Goal: Information Seeking & Learning: Learn about a topic

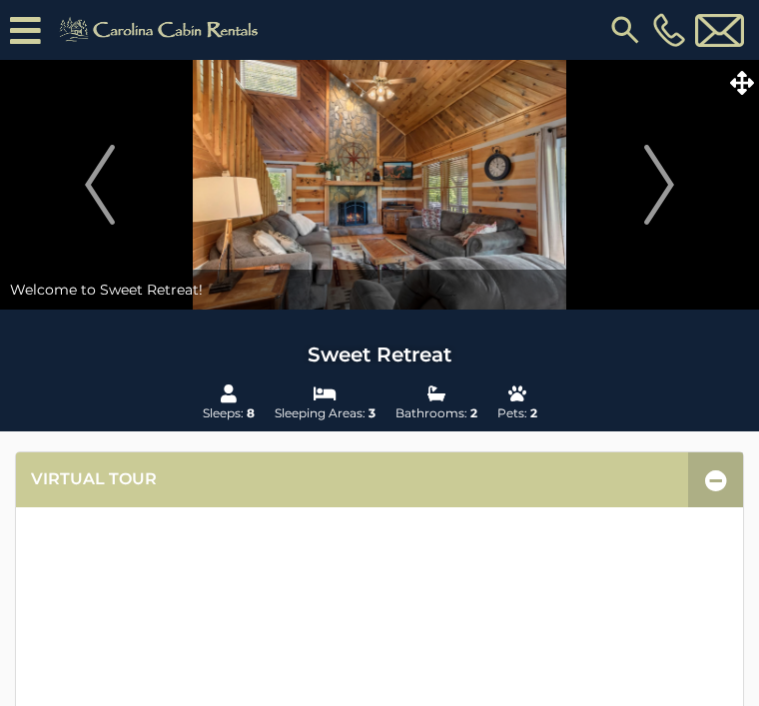
click at [665, 181] on img "Next" at bounding box center [659, 185] width 30 height 80
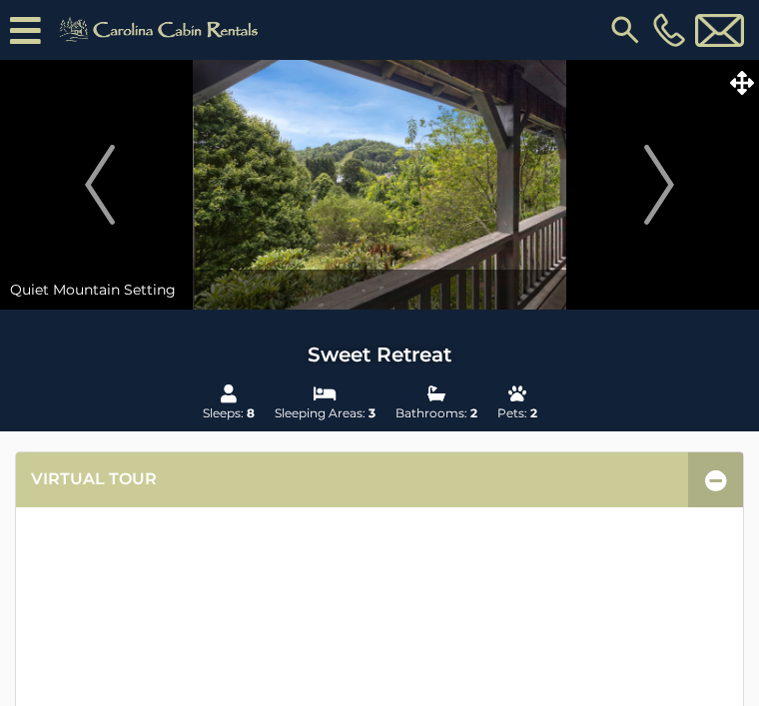
click at [662, 189] on img "Next" at bounding box center [659, 185] width 30 height 80
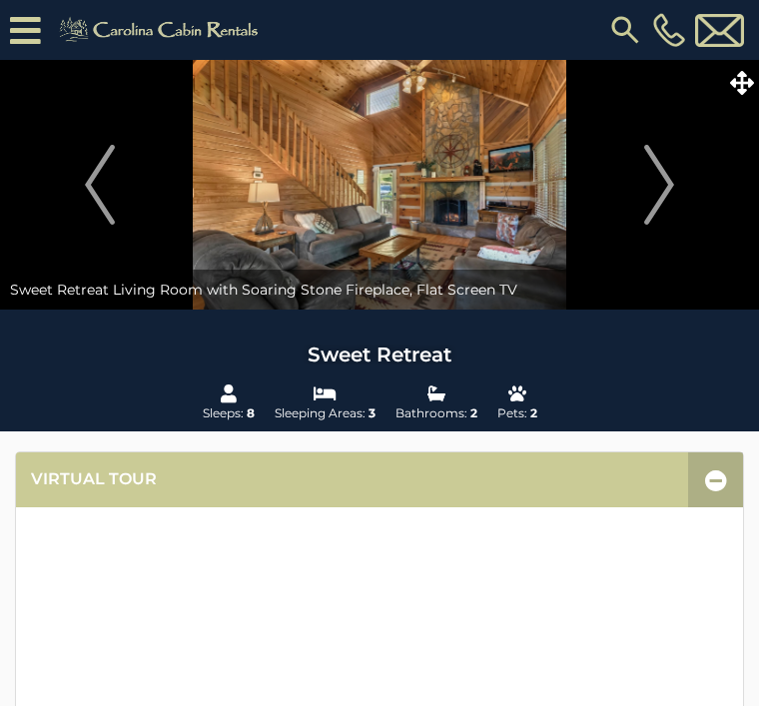
click at [654, 177] on img "Next" at bounding box center [659, 185] width 30 height 80
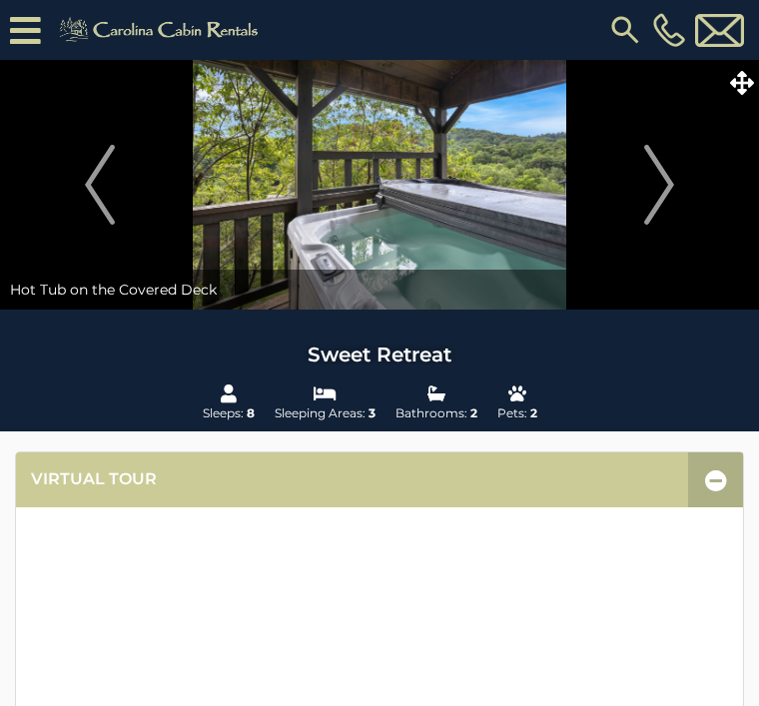
click at [659, 177] on img "Next" at bounding box center [659, 185] width 30 height 80
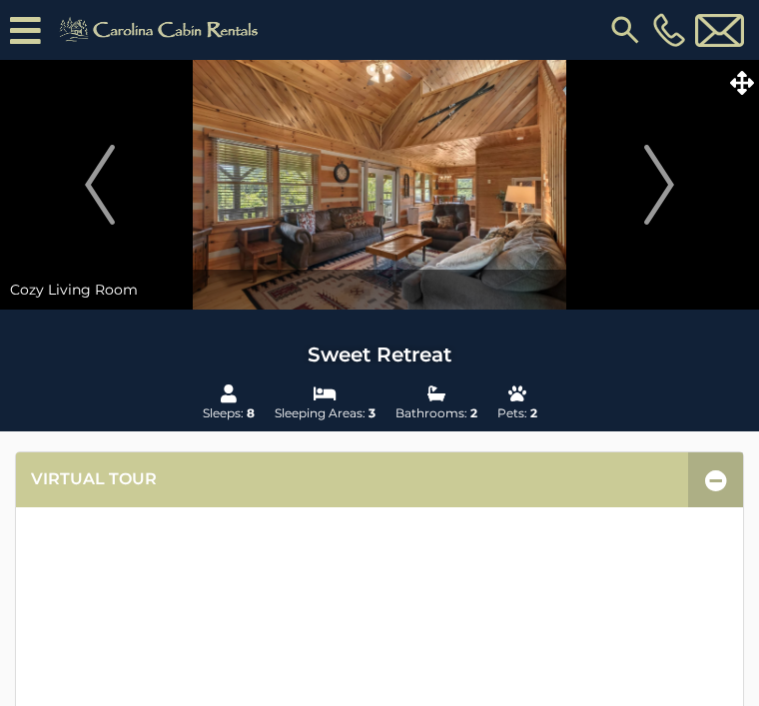
click at [654, 190] on img "Next" at bounding box center [659, 185] width 30 height 80
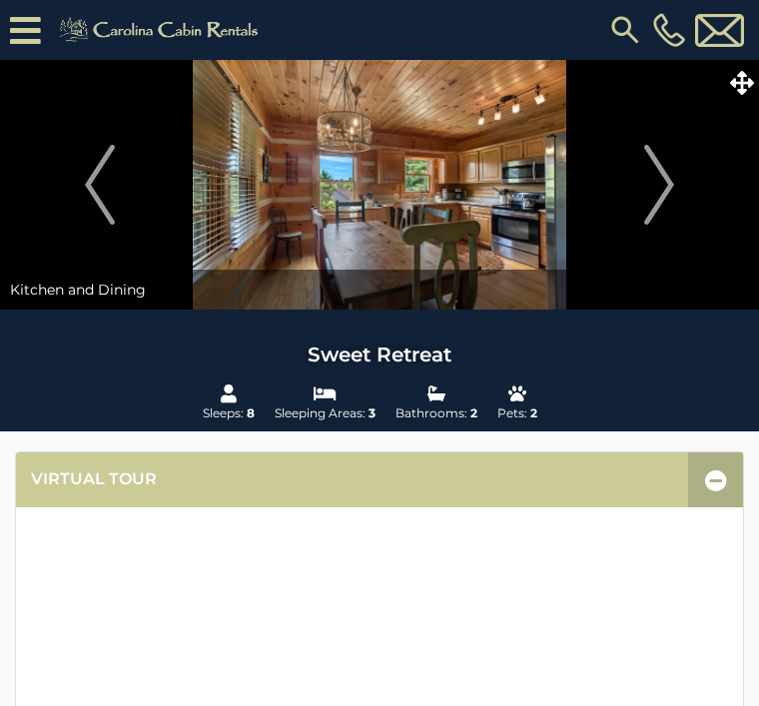
click at [670, 181] on img "Next" at bounding box center [659, 185] width 30 height 80
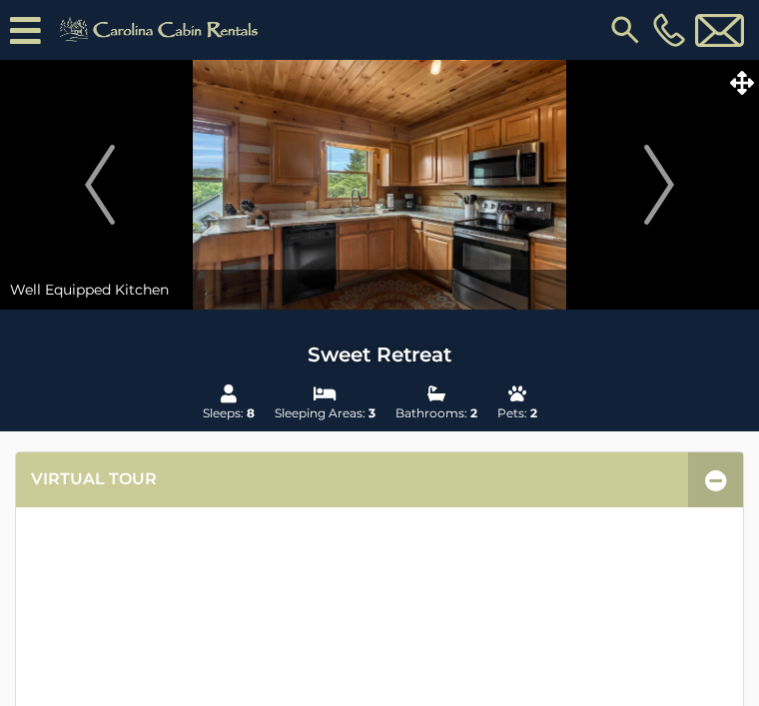
click at [671, 187] on img "Next" at bounding box center [659, 185] width 30 height 80
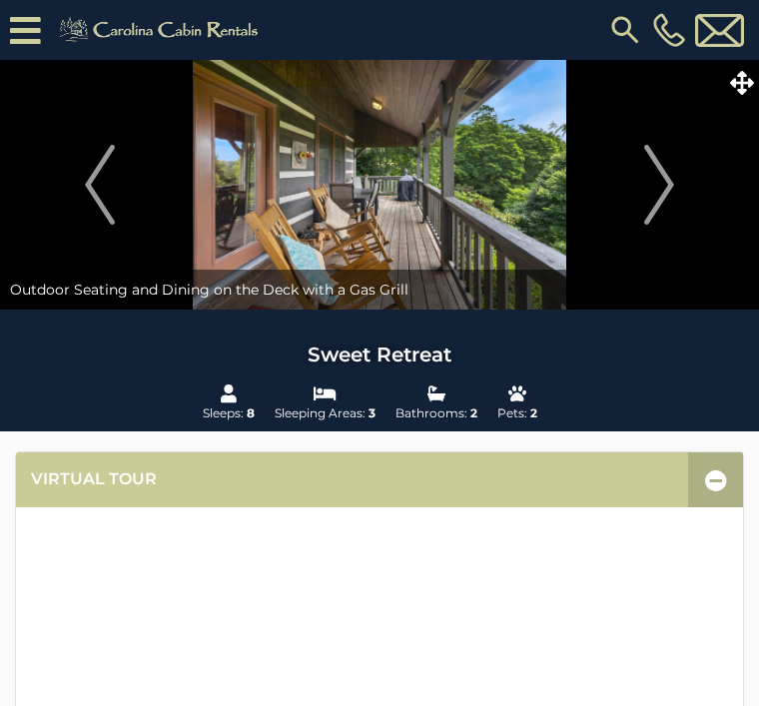
click at [659, 189] on img "Next" at bounding box center [659, 185] width 30 height 80
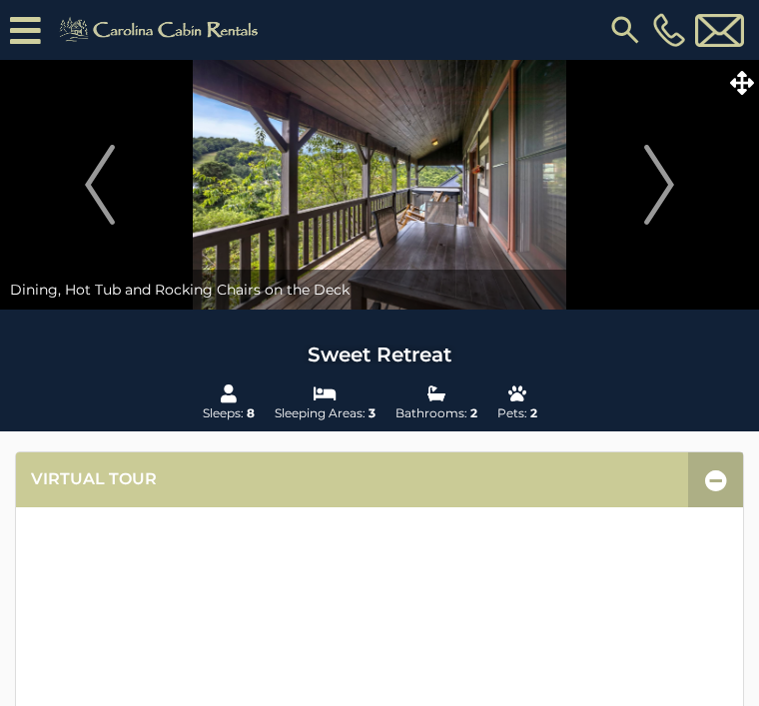
click at [664, 196] on img "Next" at bounding box center [659, 185] width 30 height 80
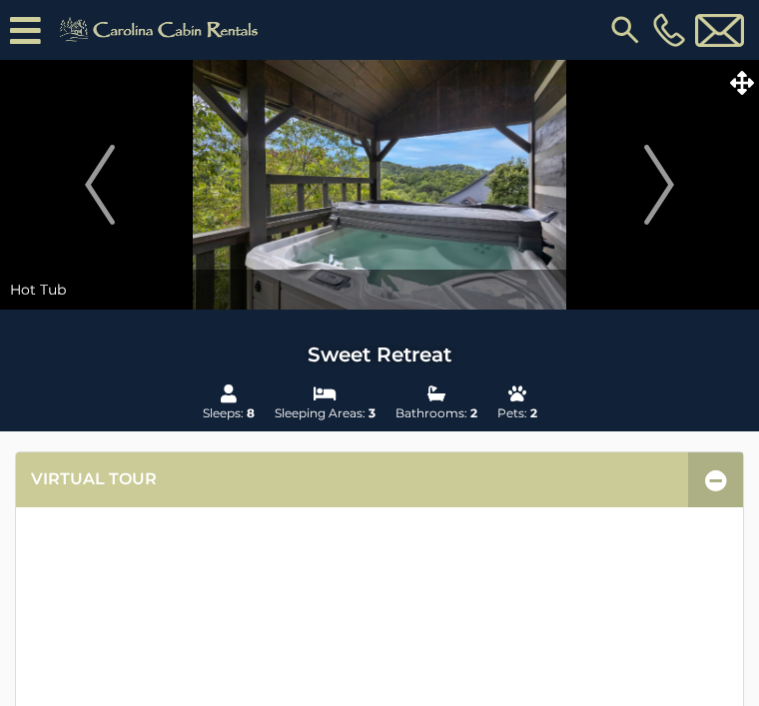
click at [664, 189] on img "Next" at bounding box center [659, 185] width 30 height 80
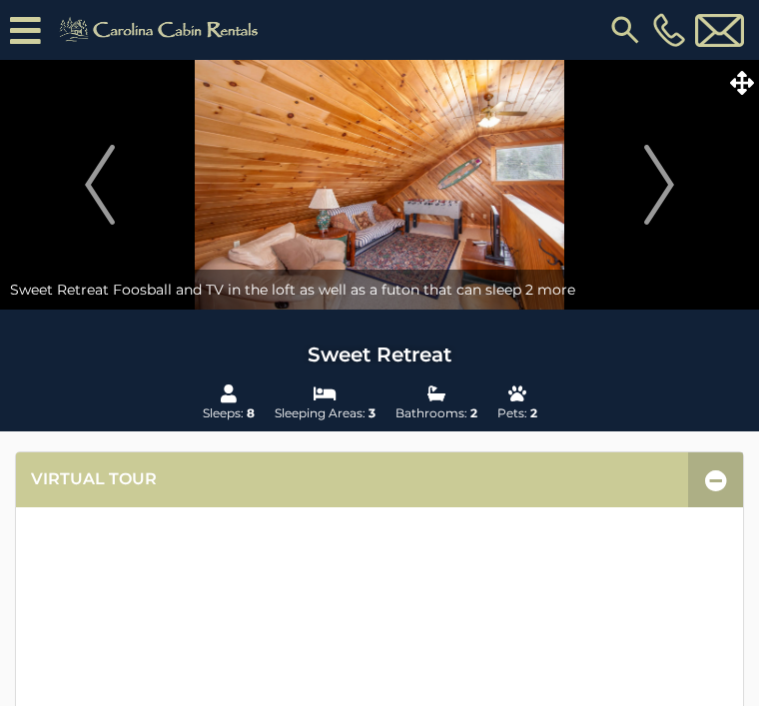
click at [662, 178] on img "Next" at bounding box center [659, 185] width 30 height 80
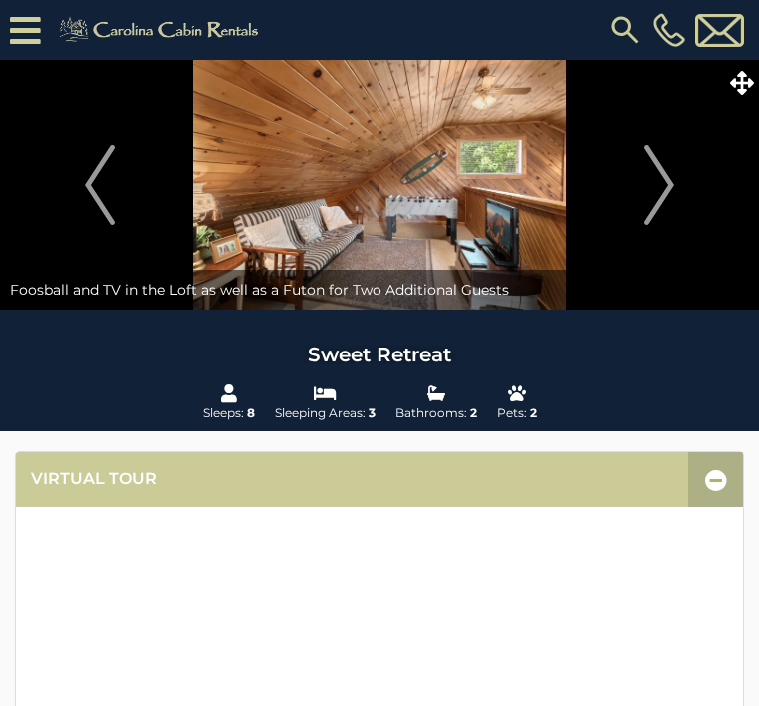
click at [653, 193] on img "Next" at bounding box center [659, 185] width 30 height 80
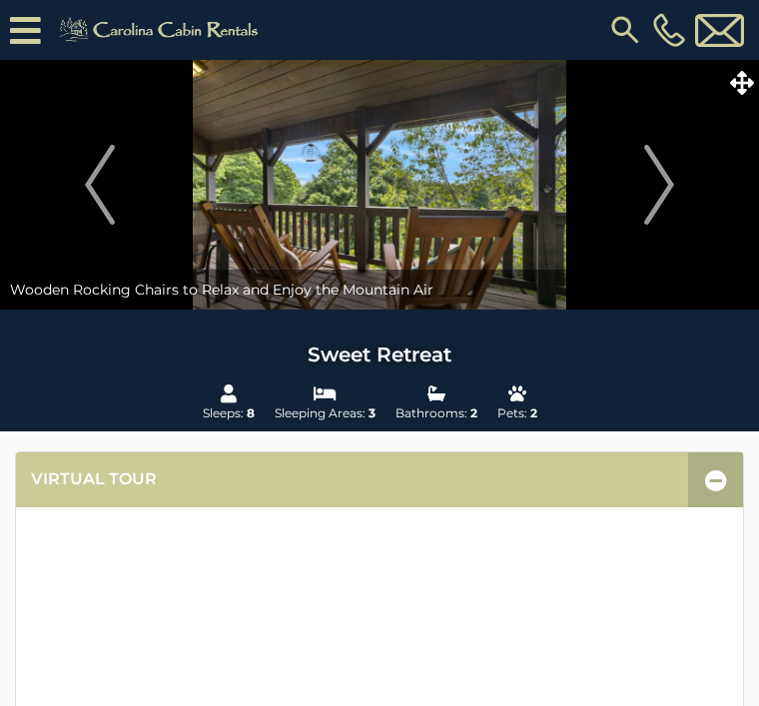
click at [658, 181] on img "Next" at bounding box center [659, 185] width 30 height 80
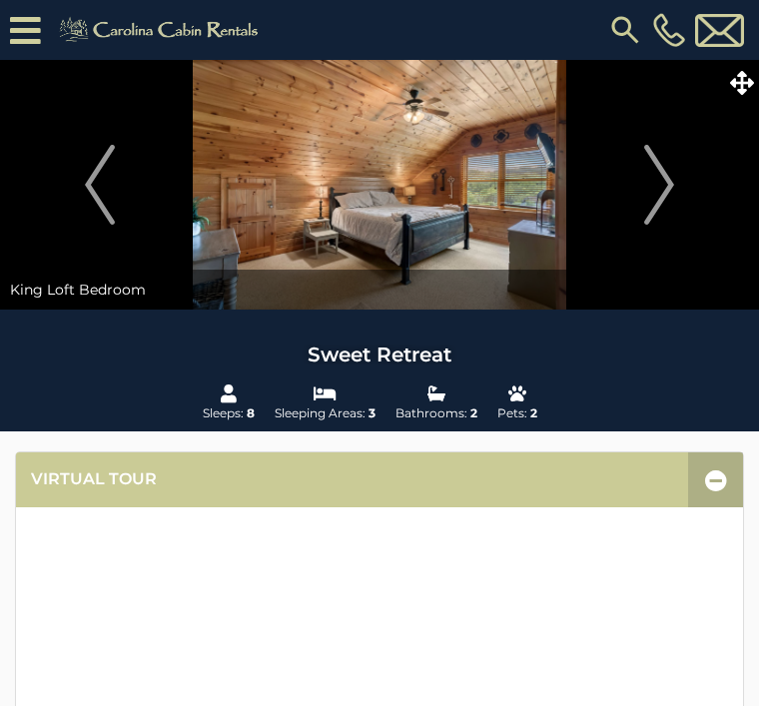
click at [665, 180] on img "Next" at bounding box center [659, 185] width 30 height 80
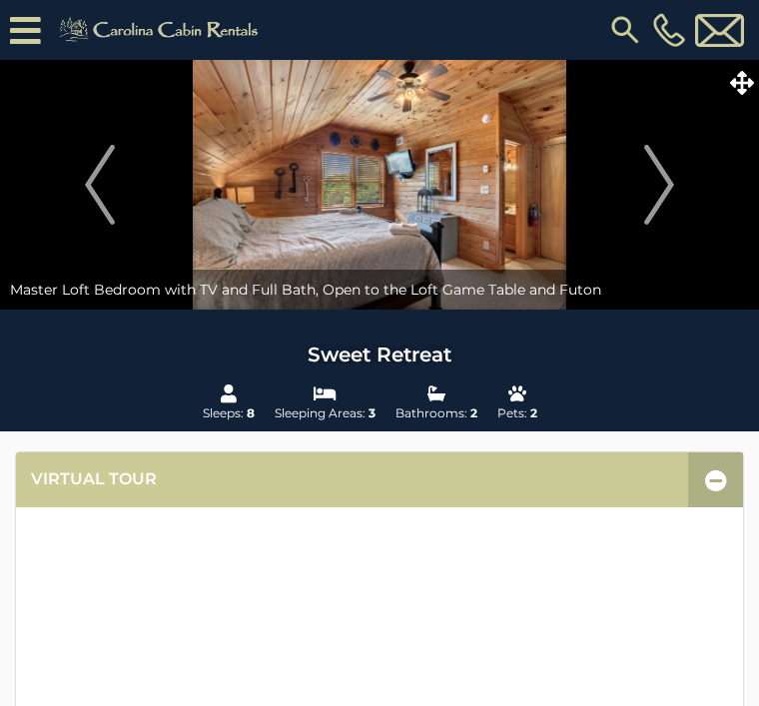
click at [665, 195] on img "Next" at bounding box center [659, 185] width 30 height 80
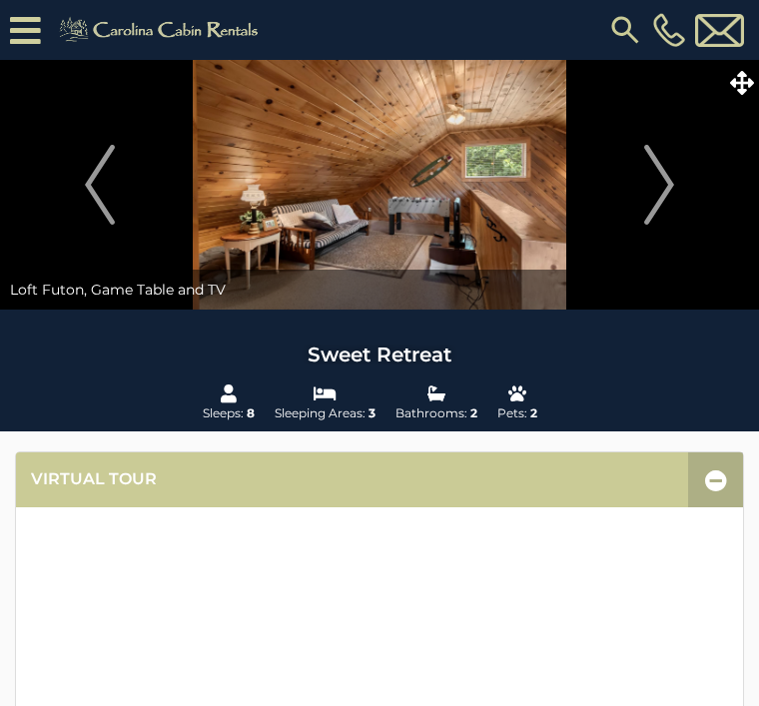
click at [657, 202] on img "Next" at bounding box center [659, 185] width 30 height 80
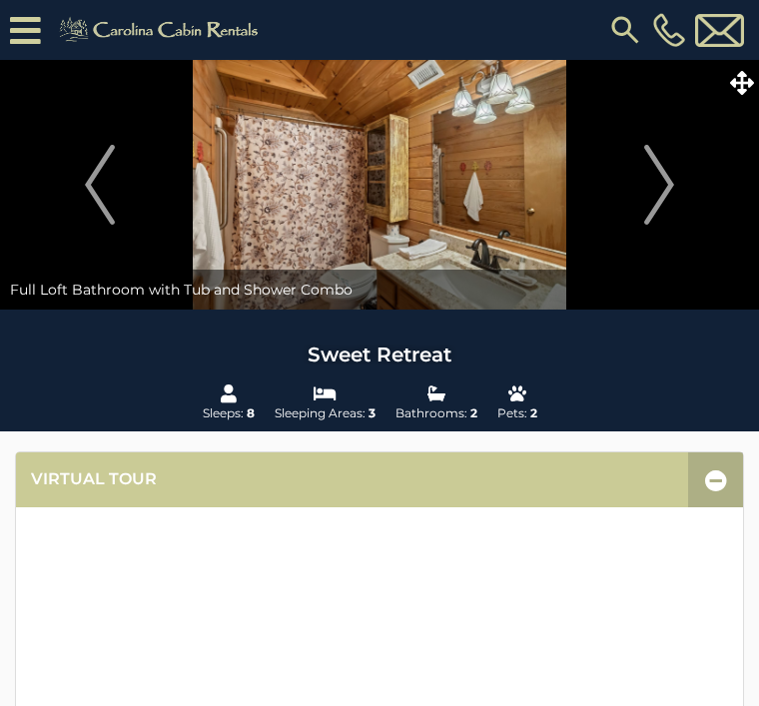
click at [666, 191] on img "Next" at bounding box center [659, 185] width 30 height 80
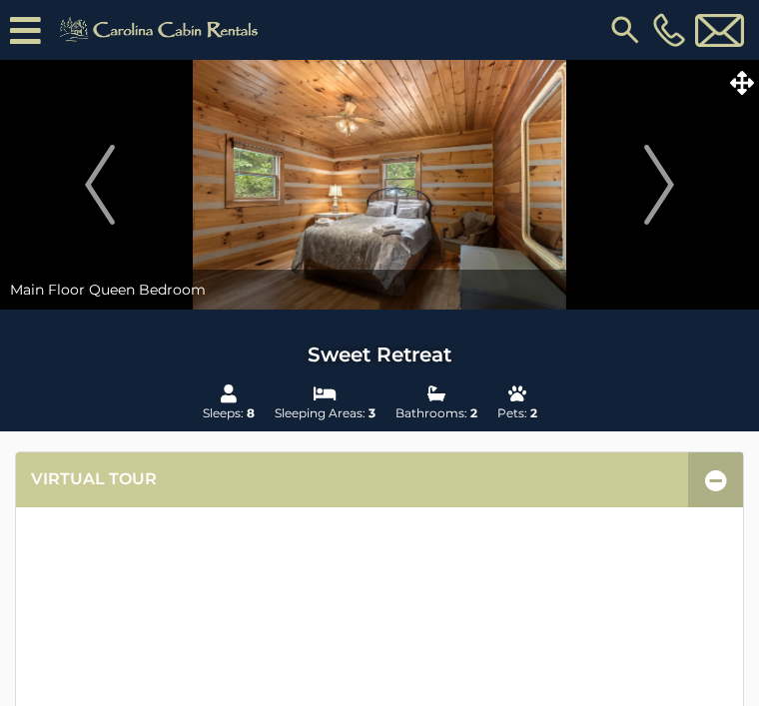
click at [672, 191] on img "Next" at bounding box center [659, 185] width 30 height 80
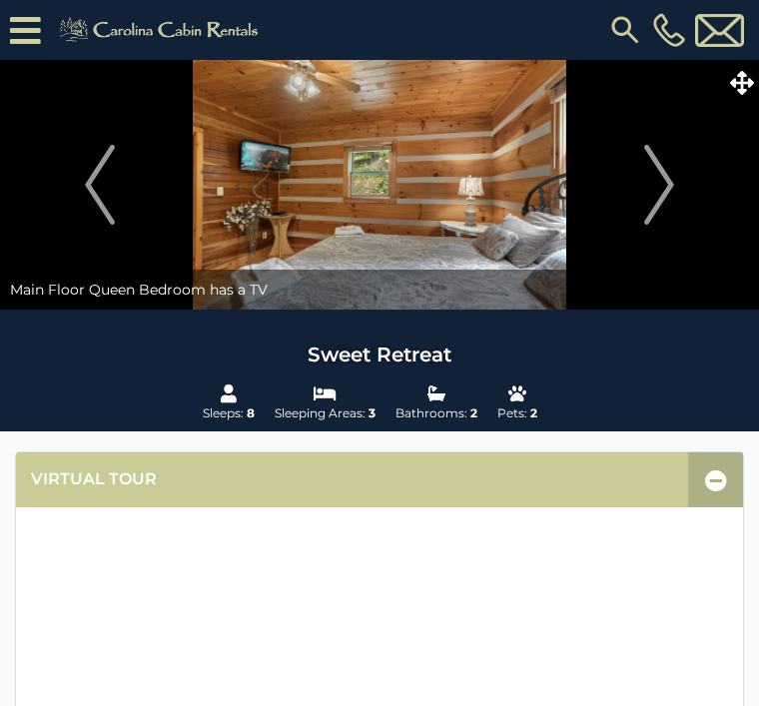
click at [670, 192] on img "Next" at bounding box center [659, 185] width 30 height 80
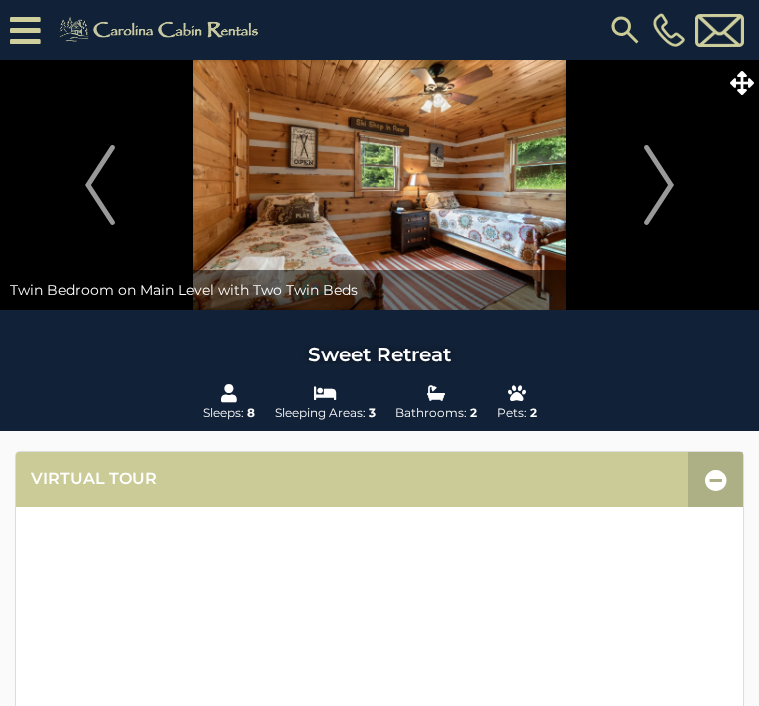
click at [667, 193] on img "Next" at bounding box center [659, 185] width 30 height 80
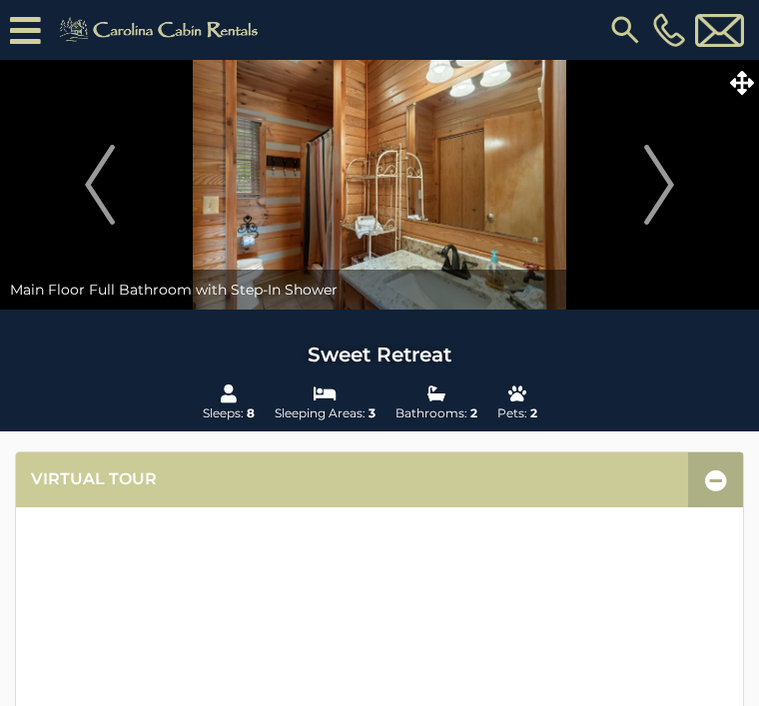
click at [661, 184] on img "Next" at bounding box center [659, 185] width 30 height 80
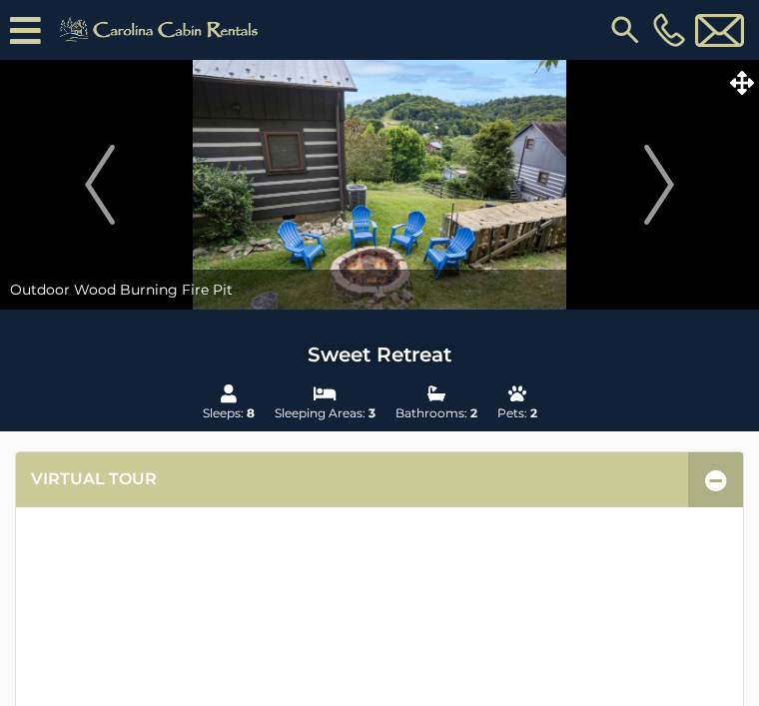
click at [671, 189] on img "Next" at bounding box center [659, 185] width 30 height 80
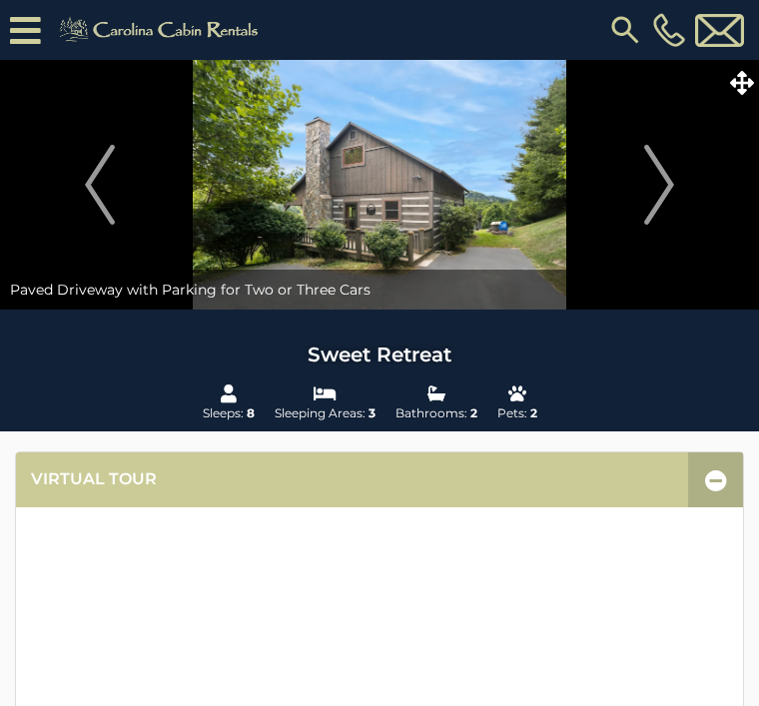
click at [671, 191] on img "Next" at bounding box center [659, 185] width 30 height 80
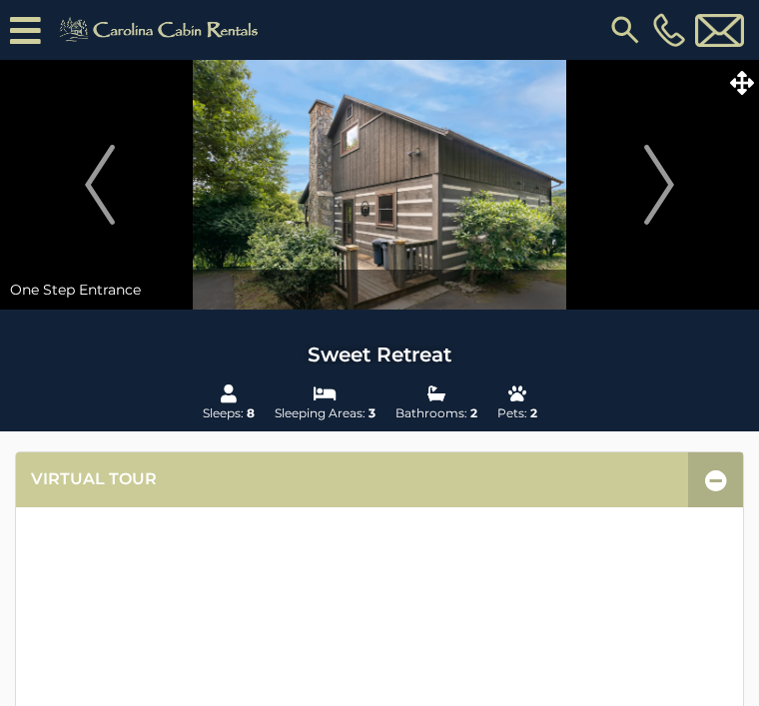
click at [659, 185] on img "Next" at bounding box center [659, 185] width 30 height 80
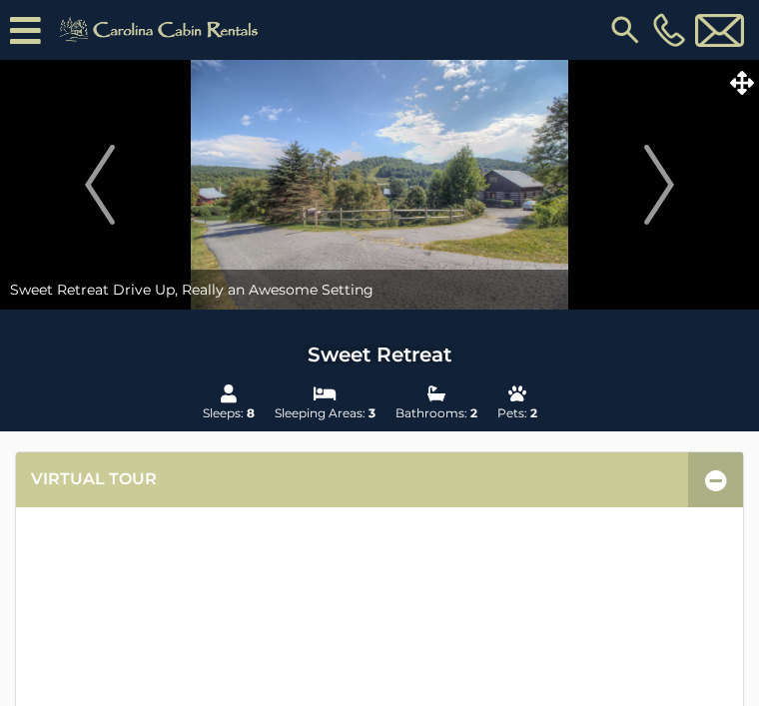
click at [658, 201] on img "Next" at bounding box center [659, 185] width 30 height 80
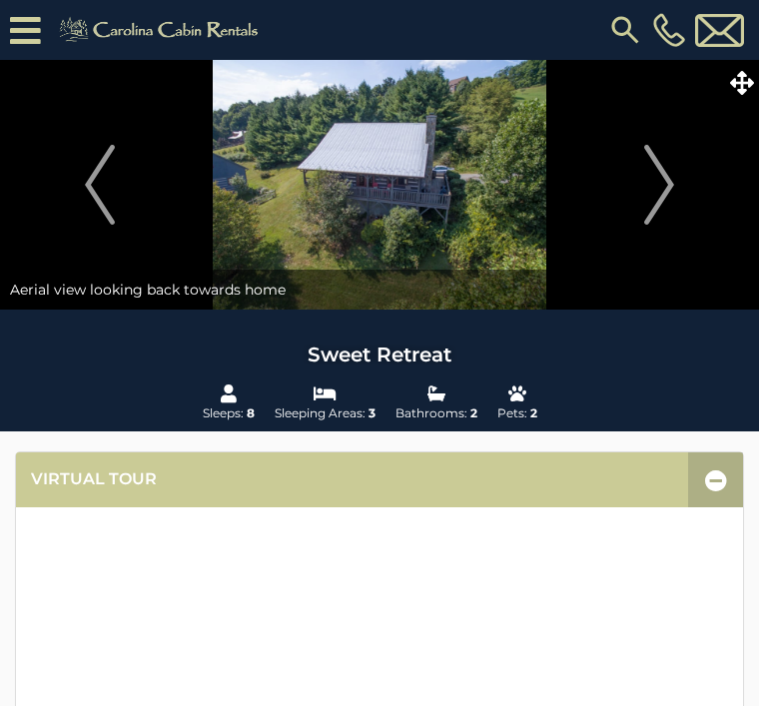
click at [662, 195] on img "Next" at bounding box center [659, 185] width 30 height 80
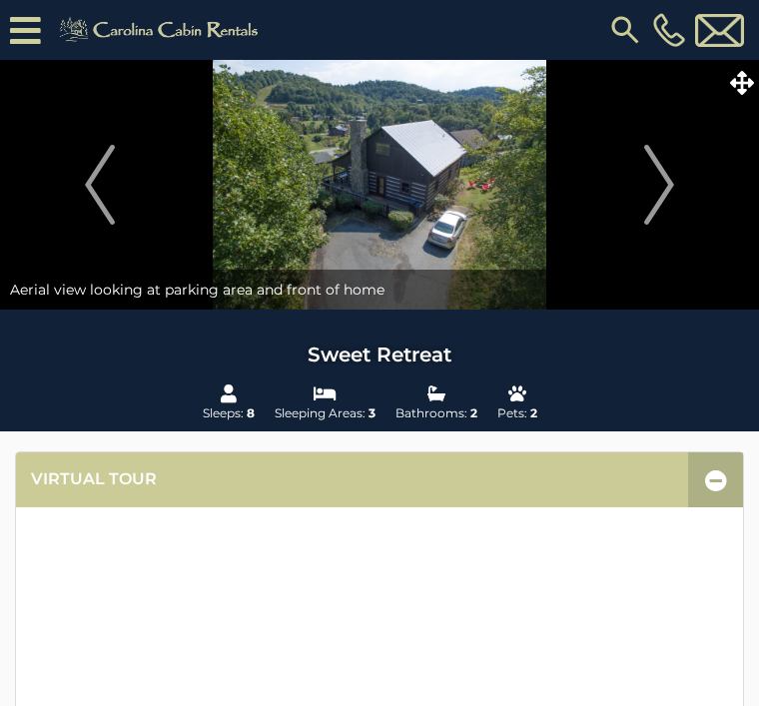
click at [672, 184] on img "Next" at bounding box center [659, 185] width 30 height 80
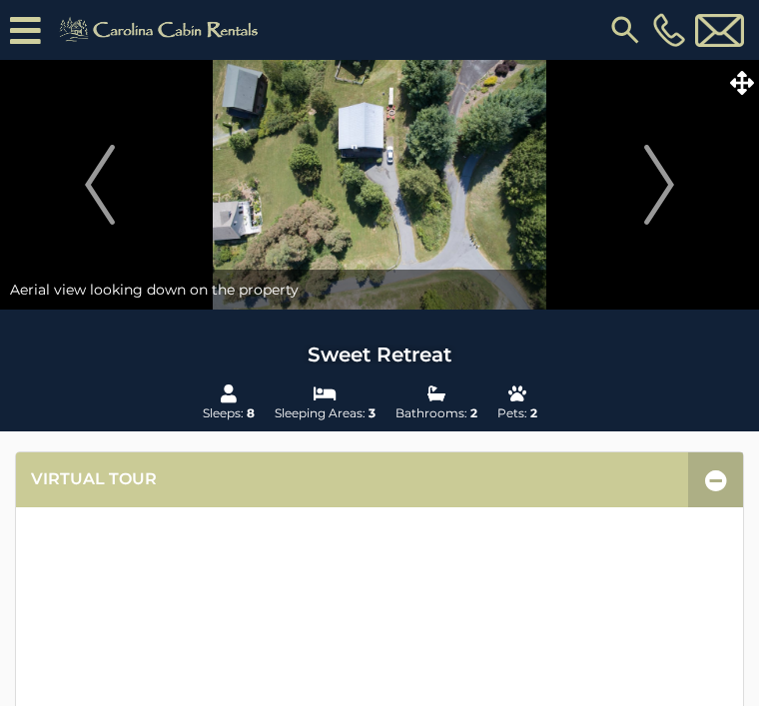
click at [674, 180] on img "Next" at bounding box center [659, 185] width 30 height 80
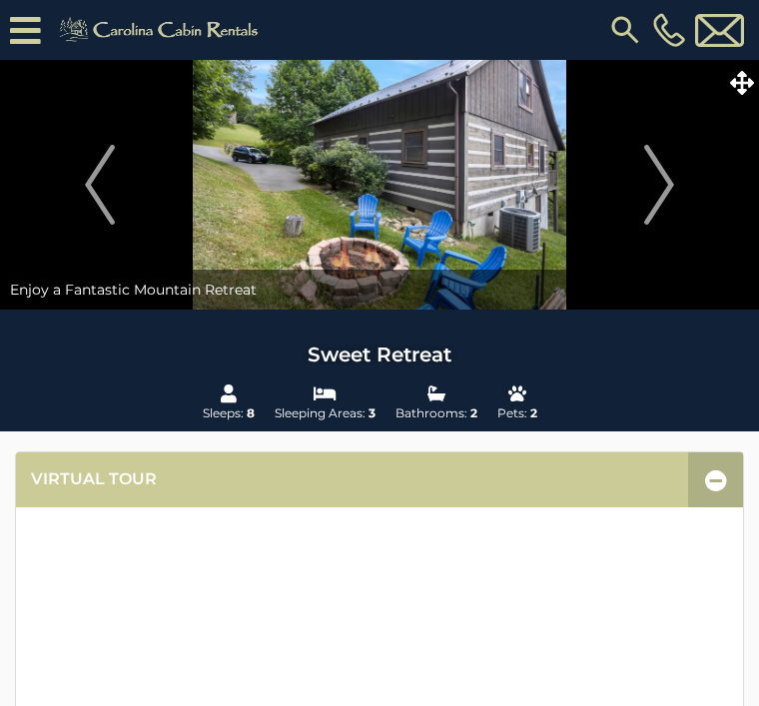
click at [670, 186] on img "Next" at bounding box center [659, 185] width 30 height 80
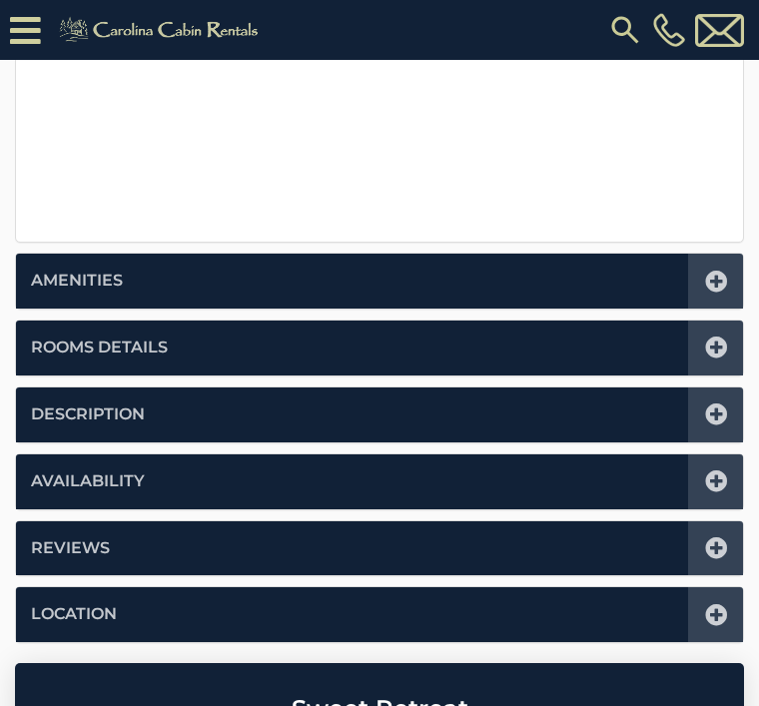
scroll to position [821, 0]
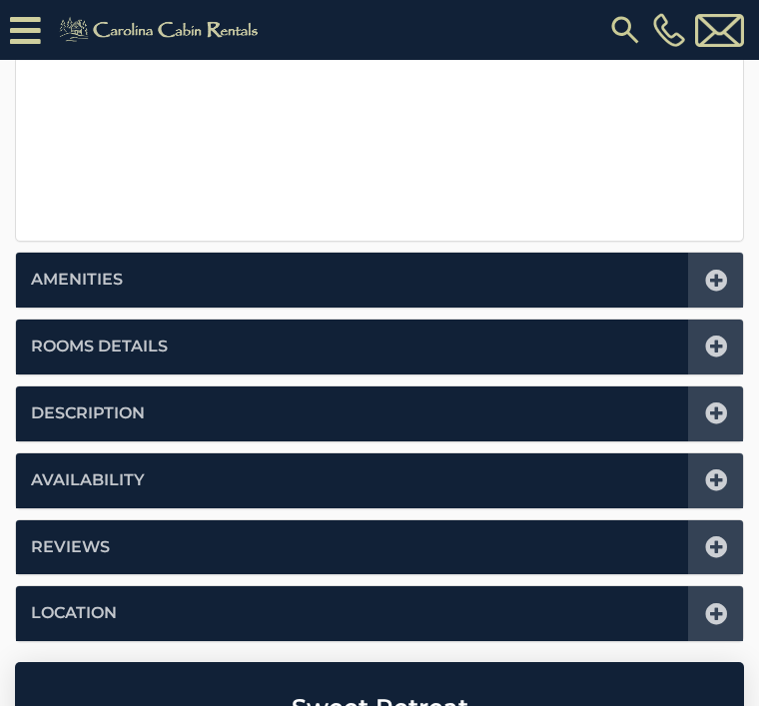
click at [721, 282] on icon at bounding box center [716, 281] width 22 height 22
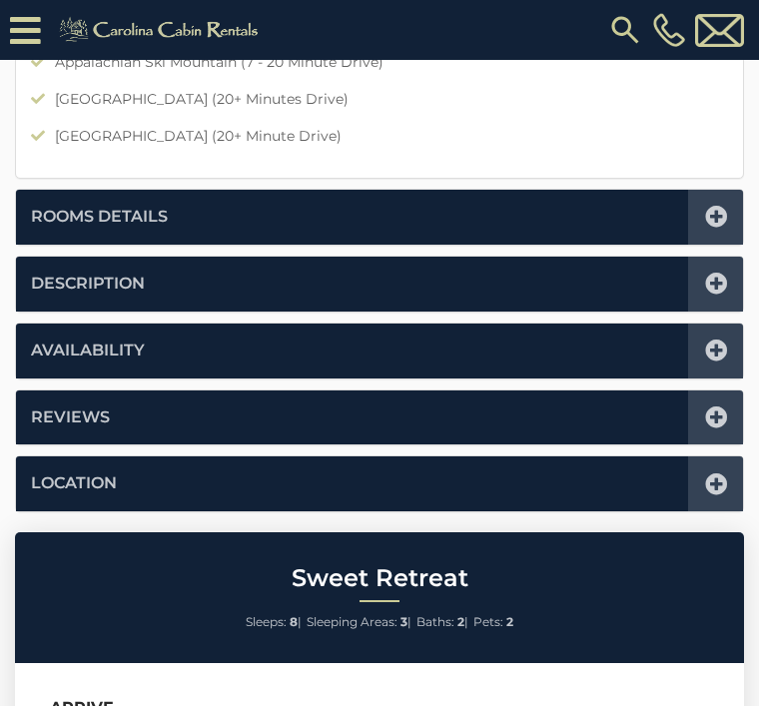
scroll to position [1878, 0]
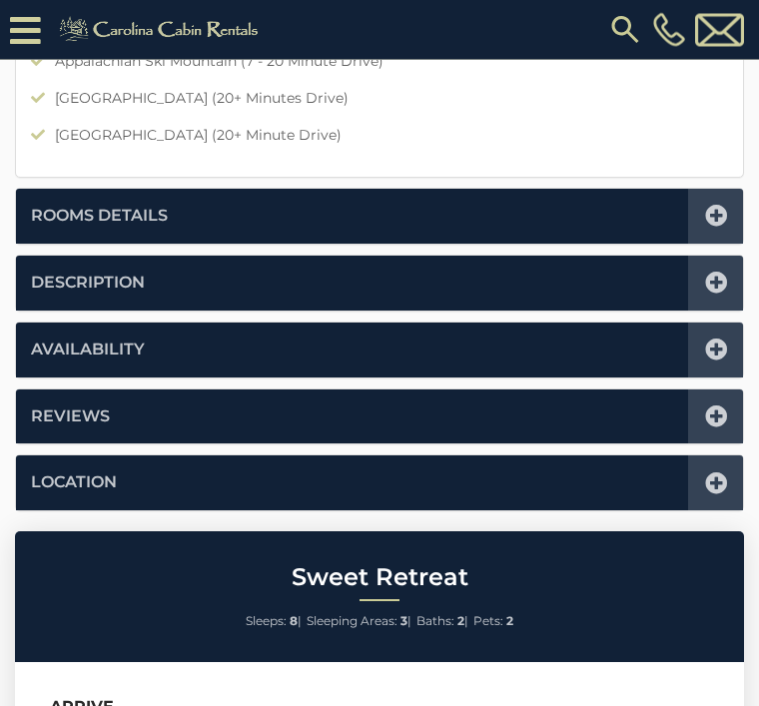
click at [712, 284] on icon at bounding box center [716, 284] width 22 height 22
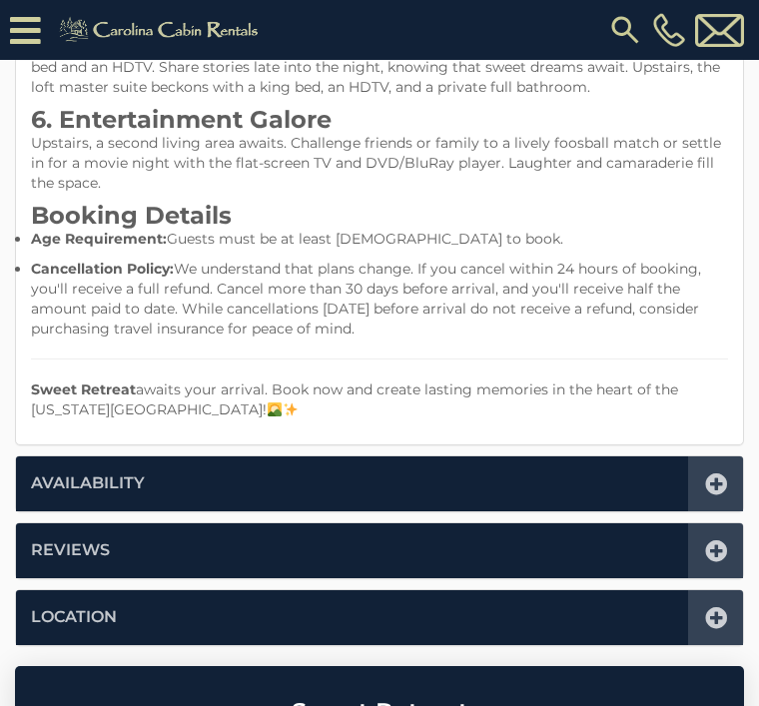
scroll to position [1282, 0]
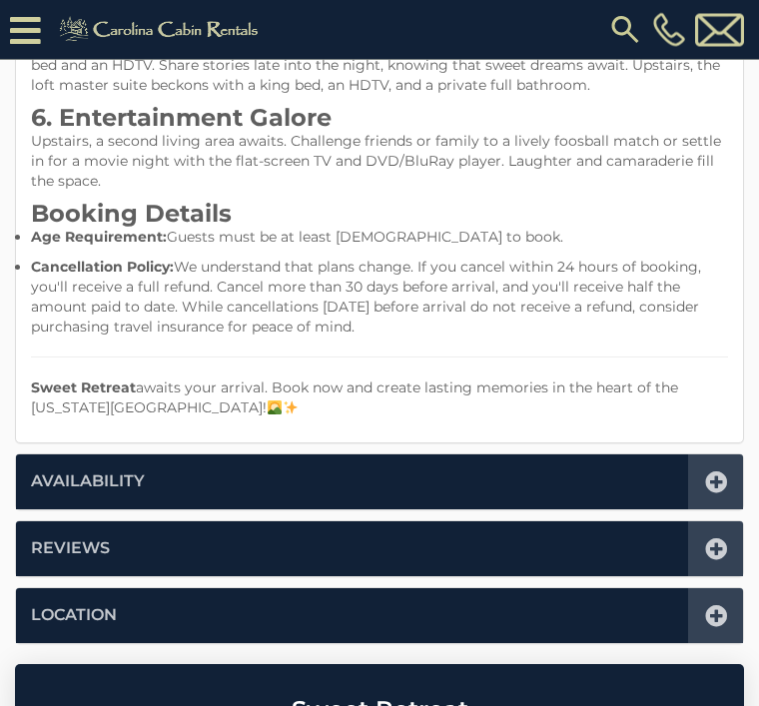
click at [720, 472] on icon at bounding box center [716, 483] width 22 height 22
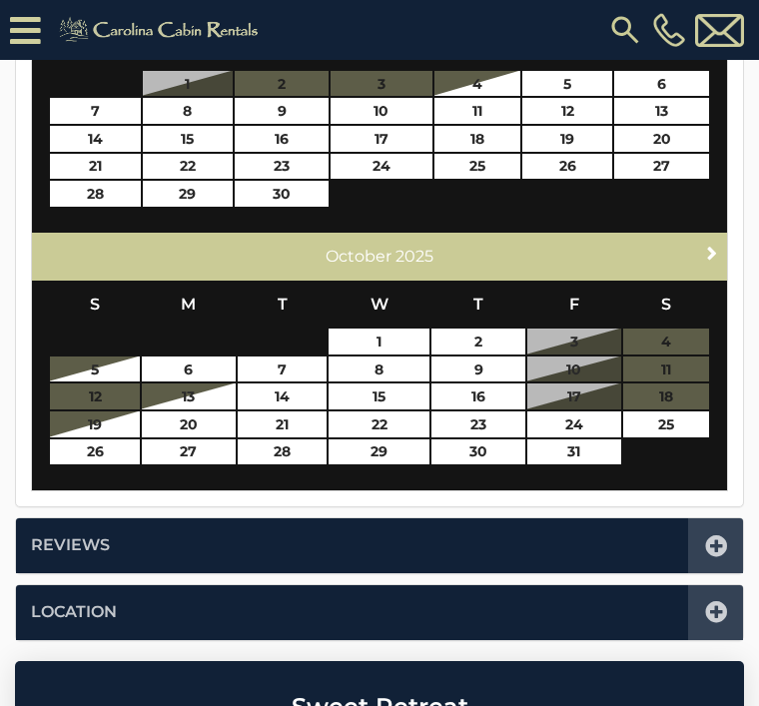
scroll to position [1123, 0]
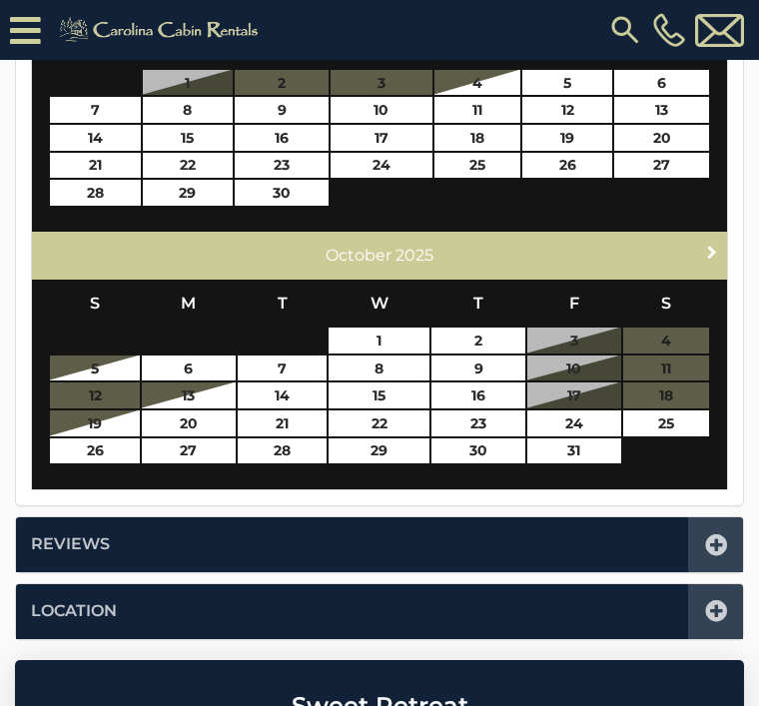
click at [713, 250] on span "Next" at bounding box center [712, 252] width 16 height 16
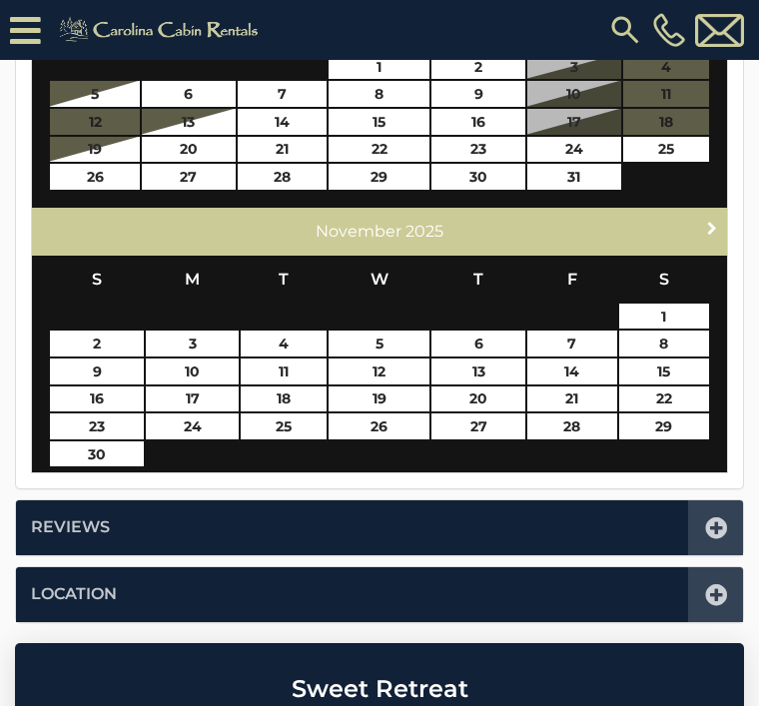
click at [701, 233] on link "Next" at bounding box center [712, 228] width 25 height 25
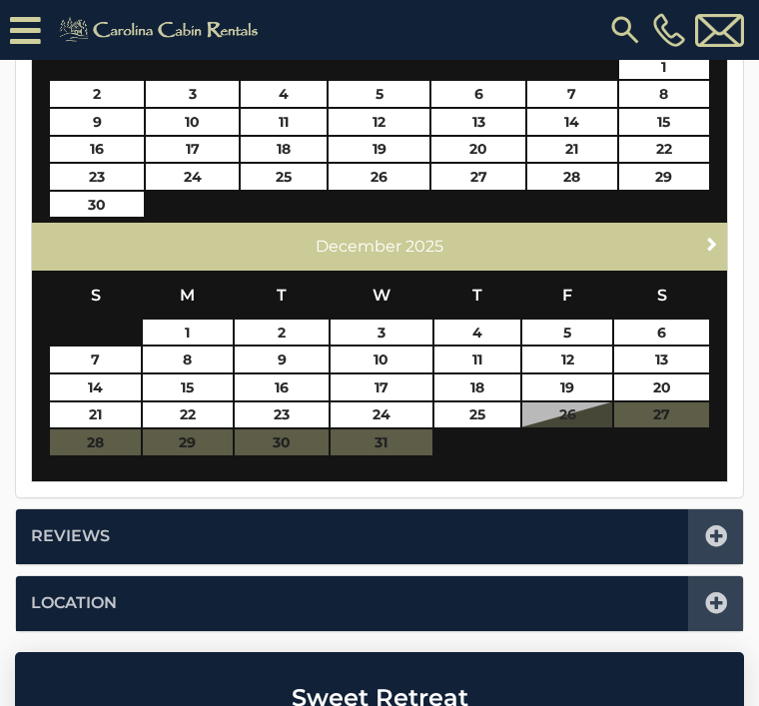
click at [705, 236] on span "Next" at bounding box center [712, 244] width 16 height 16
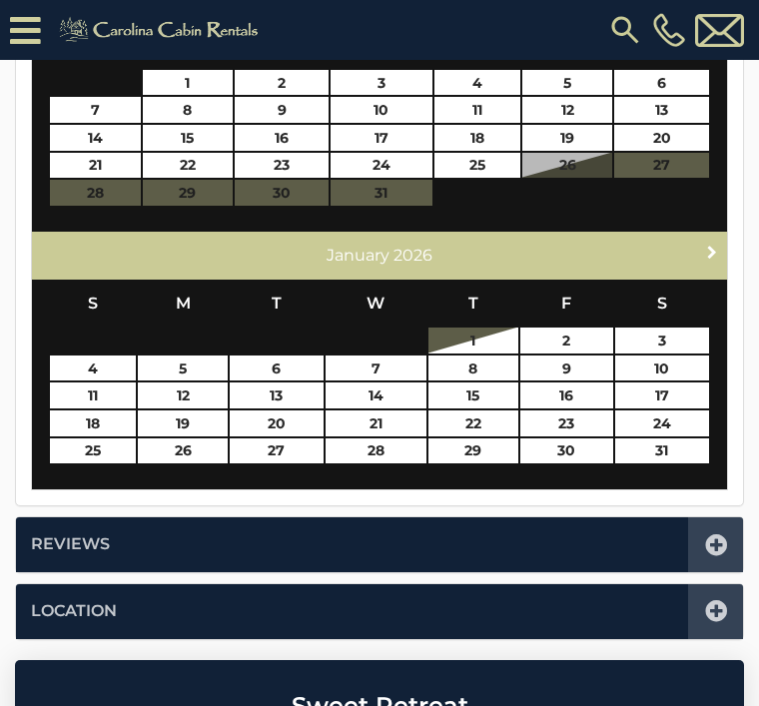
click at [712, 240] on link "Next" at bounding box center [712, 252] width 25 height 25
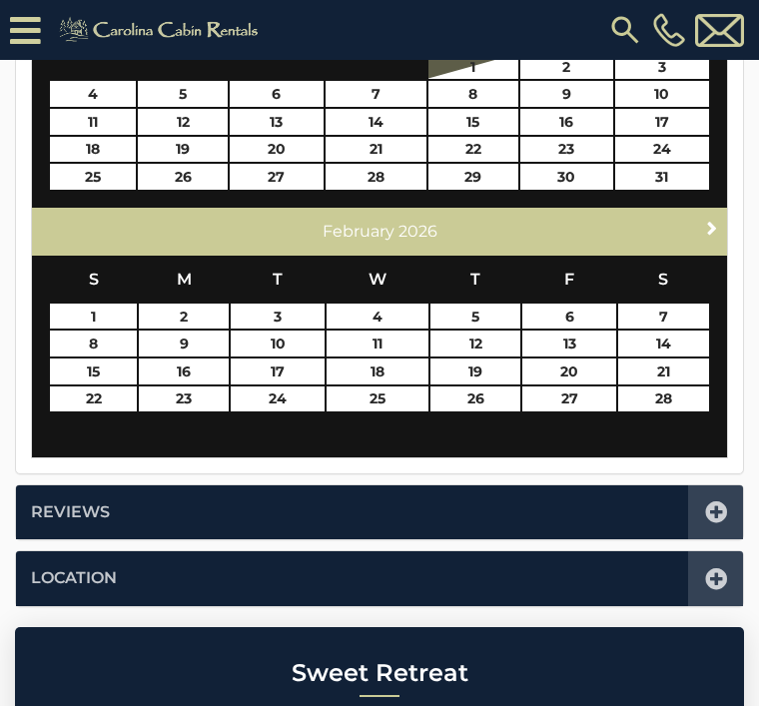
click at [709, 227] on span "Next" at bounding box center [712, 228] width 16 height 16
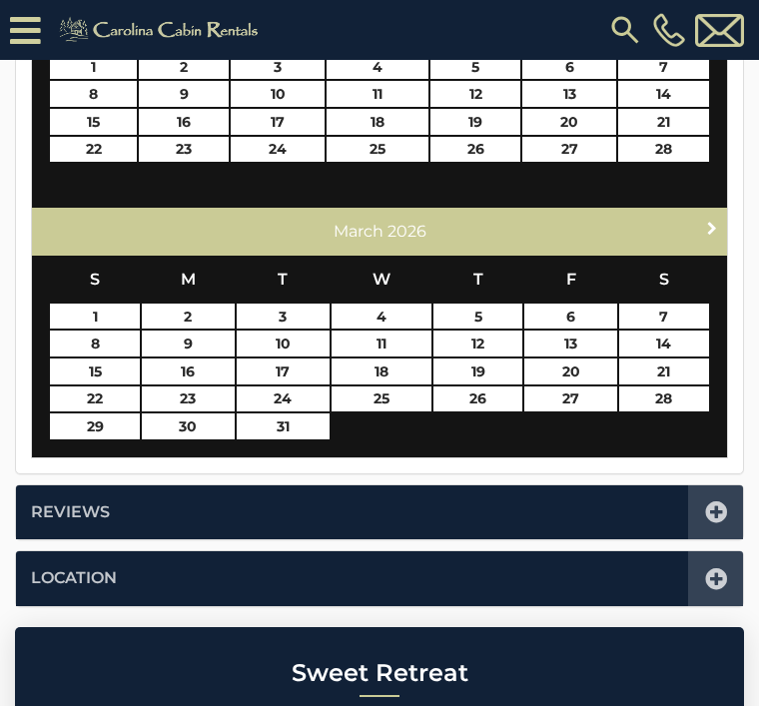
click at [714, 229] on span "Next" at bounding box center [712, 228] width 16 height 16
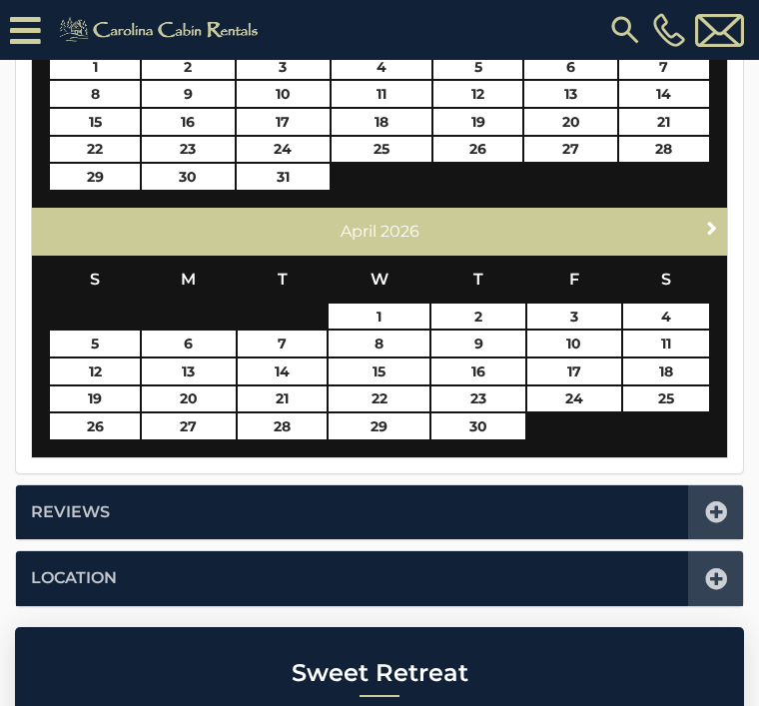
click at [711, 229] on span "Next" at bounding box center [712, 228] width 16 height 16
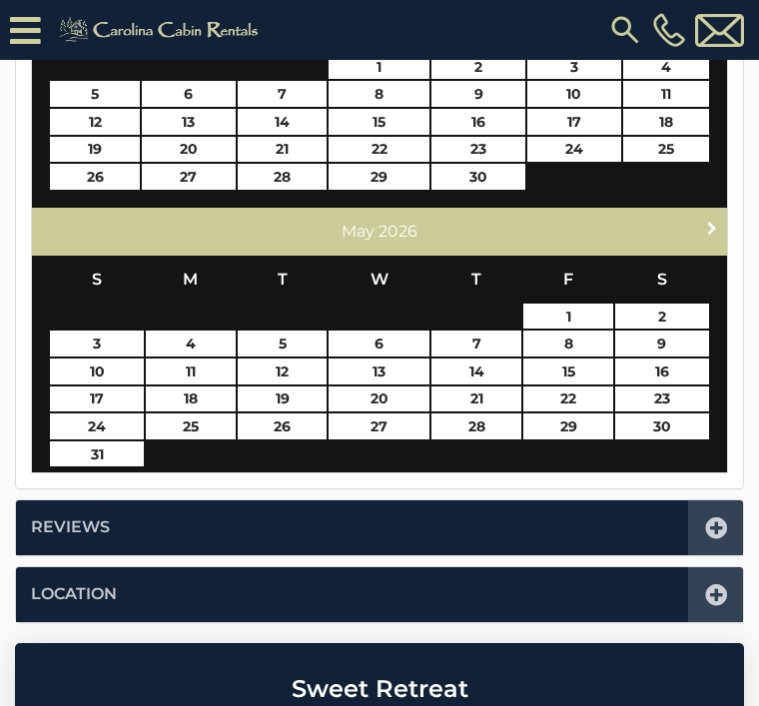
click at [715, 227] on span "Next" at bounding box center [712, 228] width 16 height 16
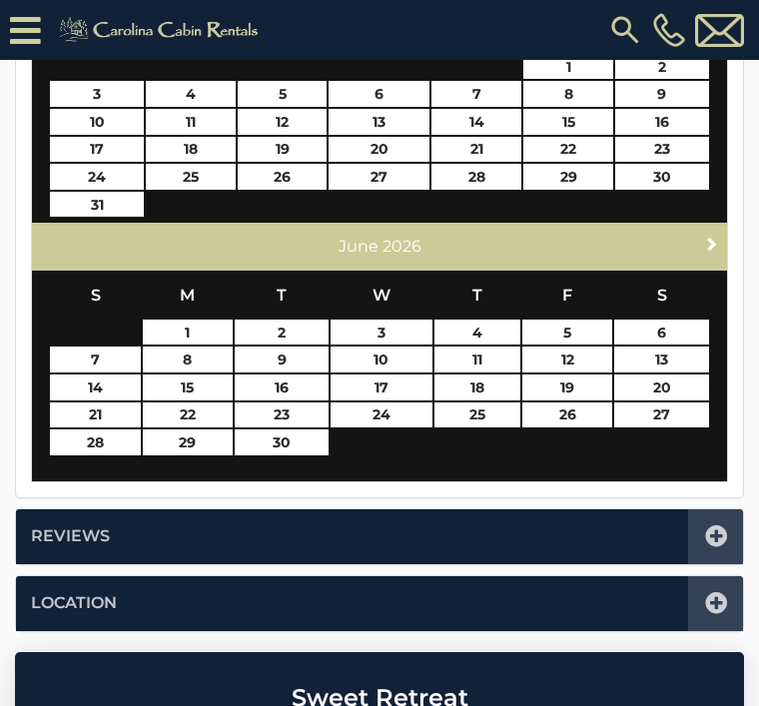
click at [717, 231] on link "Next" at bounding box center [712, 243] width 25 height 25
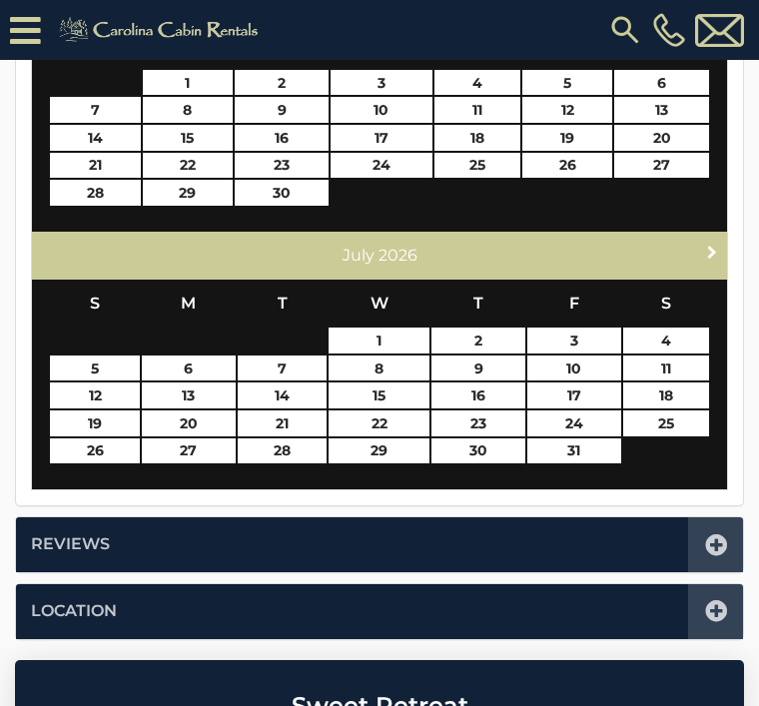
click at [717, 240] on link "Next" at bounding box center [712, 252] width 25 height 25
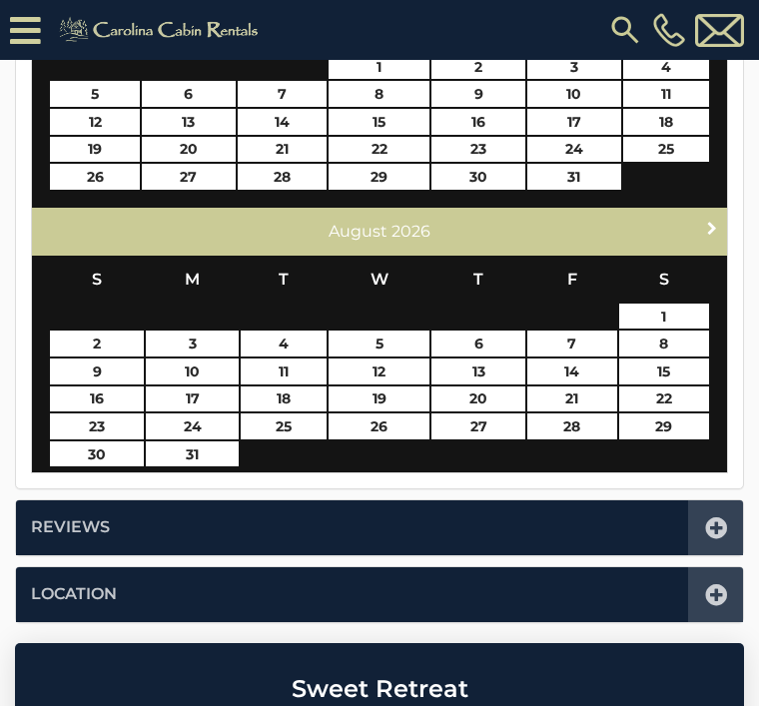
click at [715, 231] on span "Next" at bounding box center [712, 228] width 16 height 16
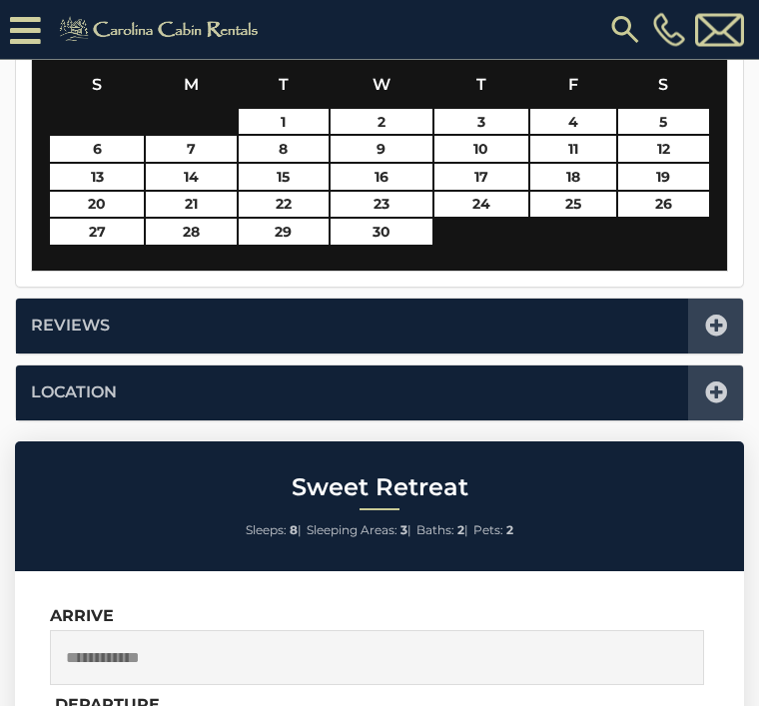
scroll to position [1333, 0]
click at [718, 385] on icon at bounding box center [716, 393] width 22 height 22
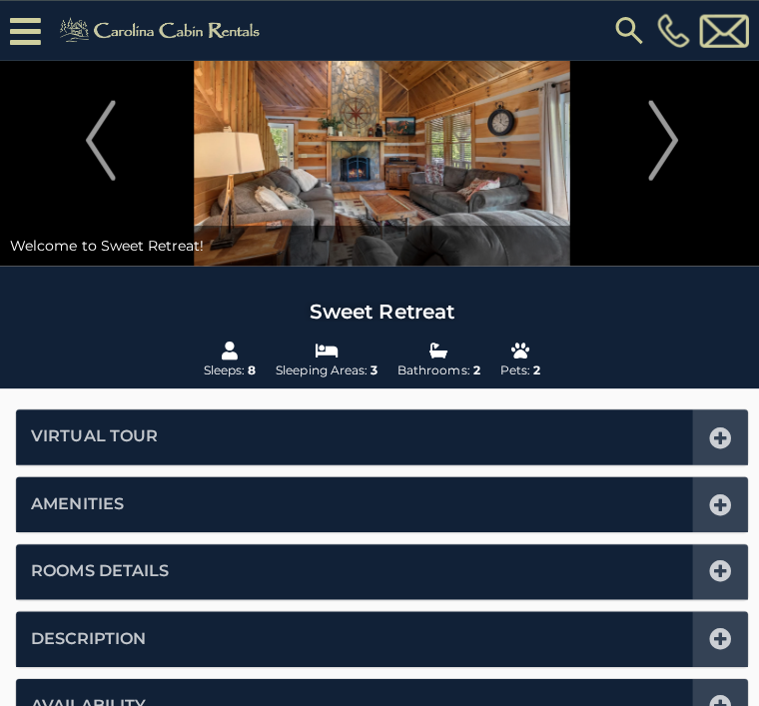
scroll to position [0, 0]
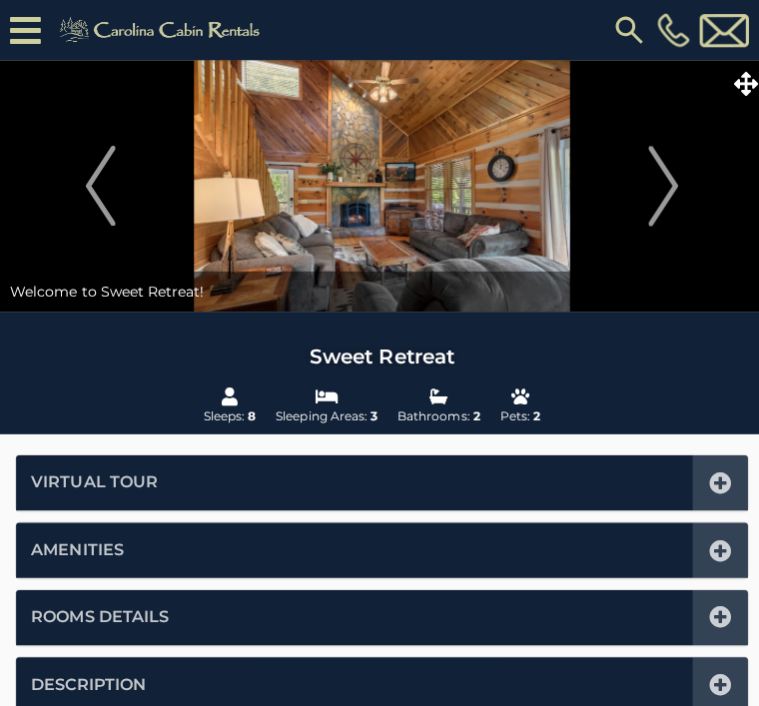
click at [464, 220] on img at bounding box center [379, 185] width 759 height 250
click at [523, 181] on img at bounding box center [379, 185] width 759 height 250
click at [34, 35] on icon at bounding box center [25, 30] width 31 height 35
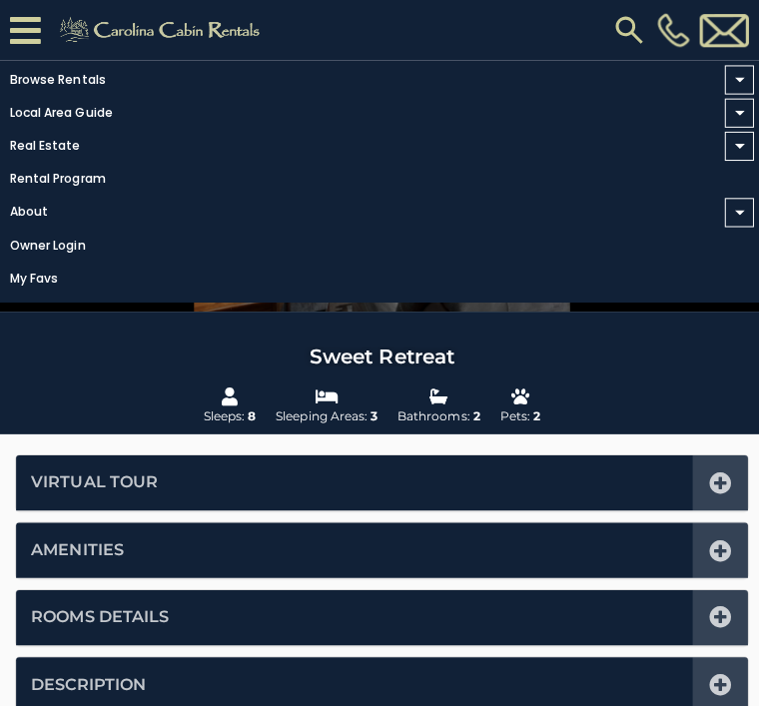
click at [554, 179] on link "Rental Program" at bounding box center [374, 178] width 749 height 28
